Goal: Information Seeking & Learning: Learn about a topic

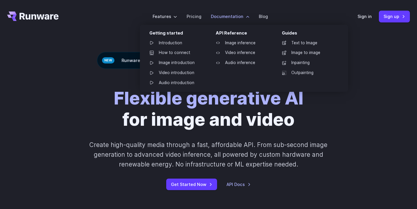
click at [221, 17] on label "Documentation" at bounding box center [230, 16] width 38 height 7
click at [170, 32] on div "Getting started" at bounding box center [177, 34] width 57 height 9
click at [166, 41] on link "Introduction" at bounding box center [176, 43] width 62 height 9
